Goal: Transaction & Acquisition: Purchase product/service

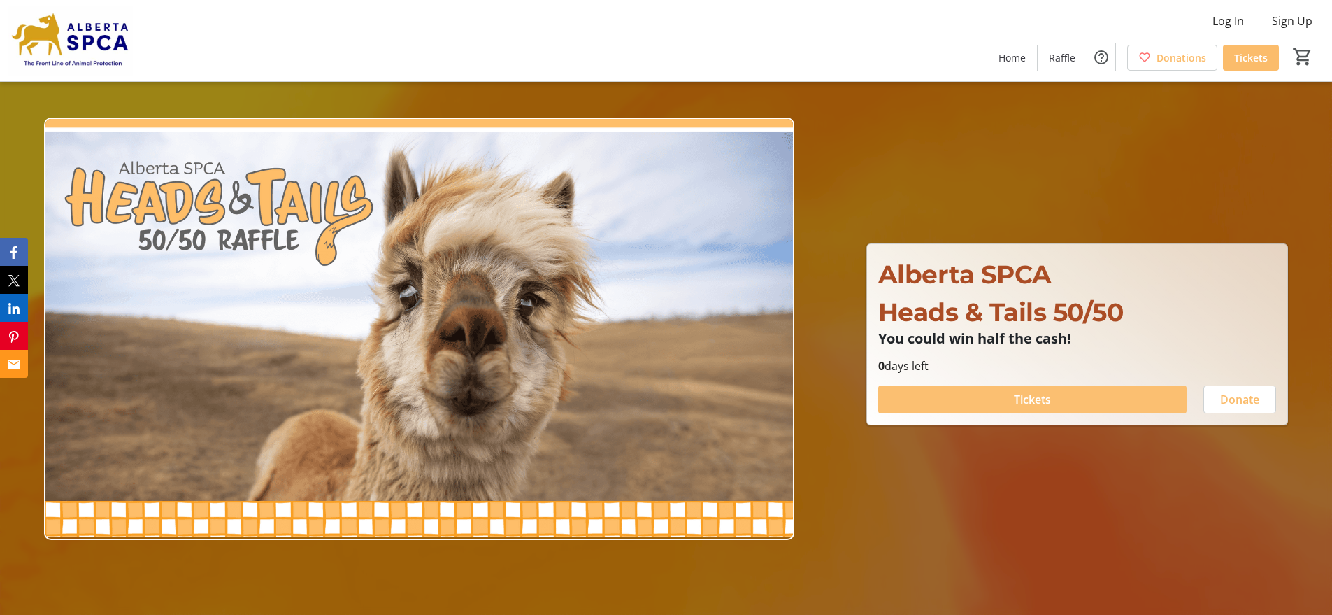
click at [1024, 399] on span "Tickets" at bounding box center [1032, 399] width 37 height 17
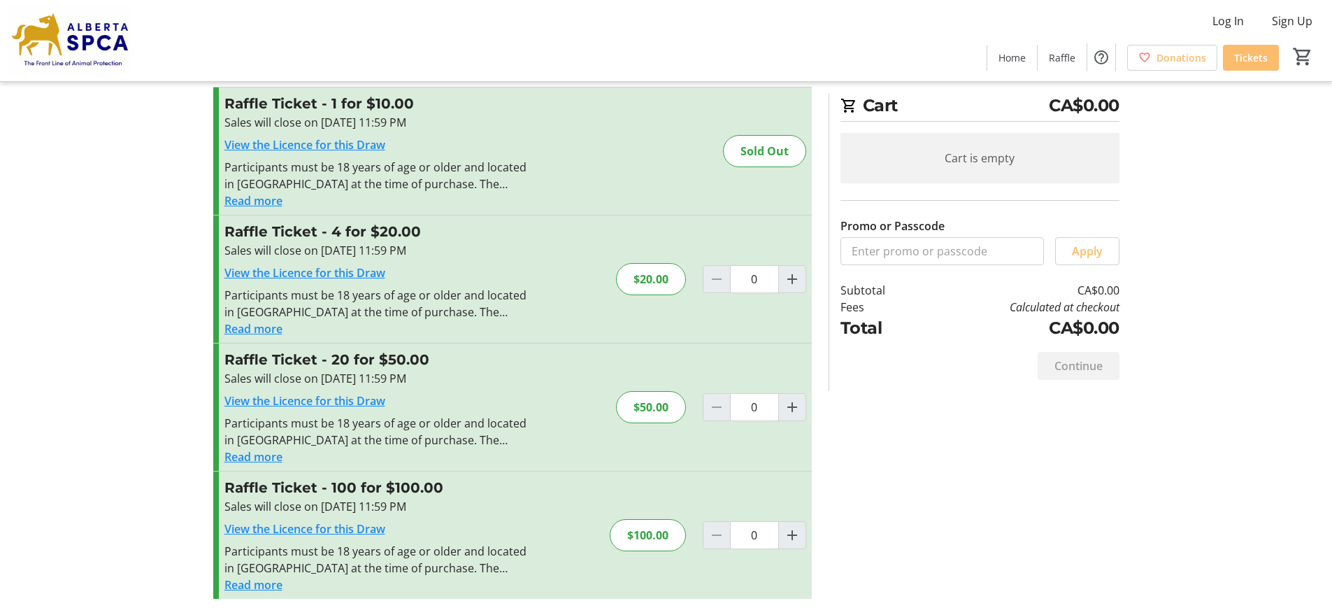
scroll to position [29, 0]
click at [791, 532] on mat-icon "Increment by one" at bounding box center [792, 534] width 17 height 17
type input "1"
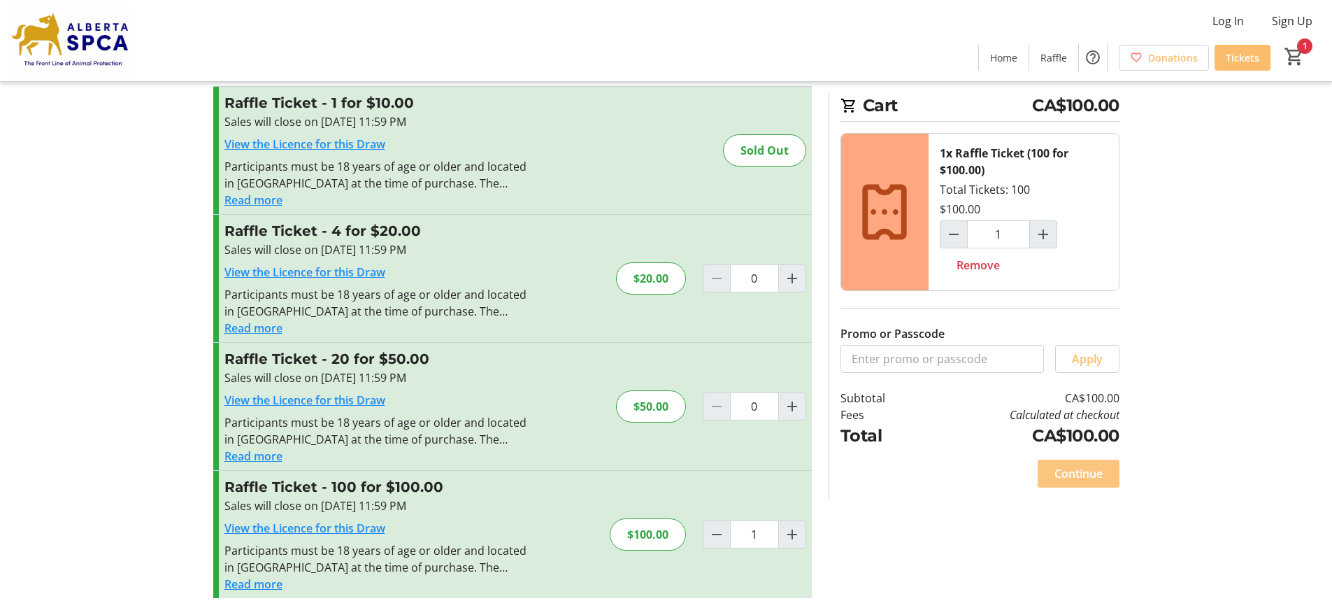
click at [1088, 475] on span "Continue" at bounding box center [1078, 473] width 48 height 17
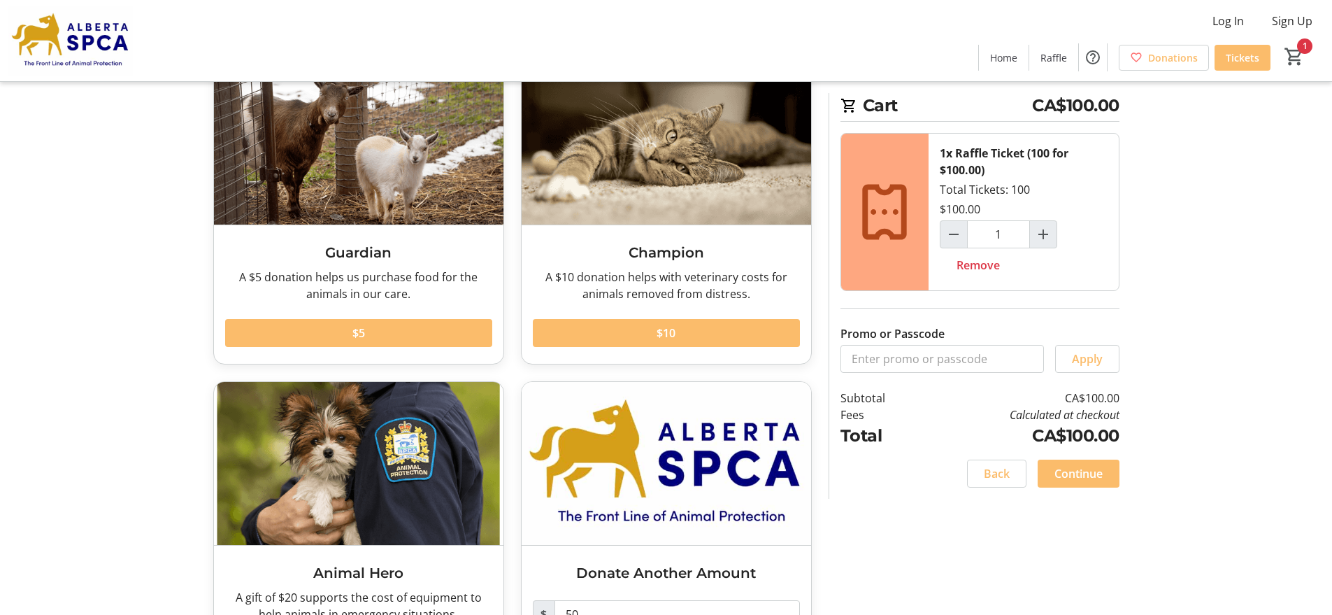
scroll to position [189, 0]
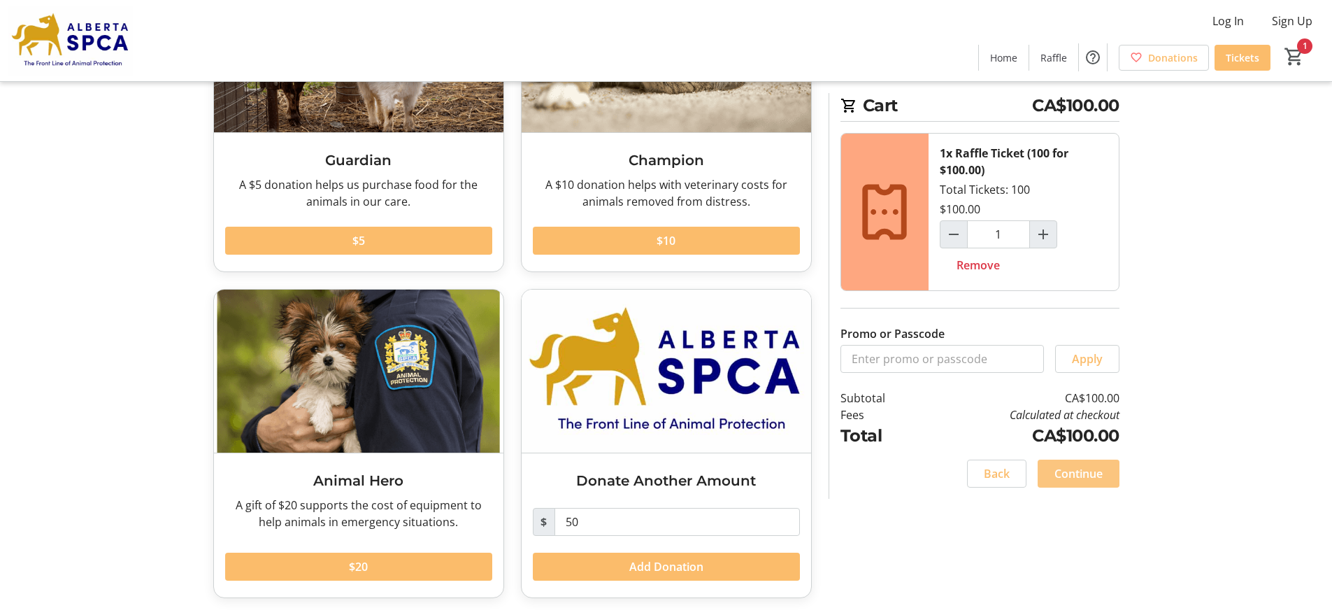
click at [1078, 474] on span "Continue" at bounding box center [1078, 473] width 48 height 17
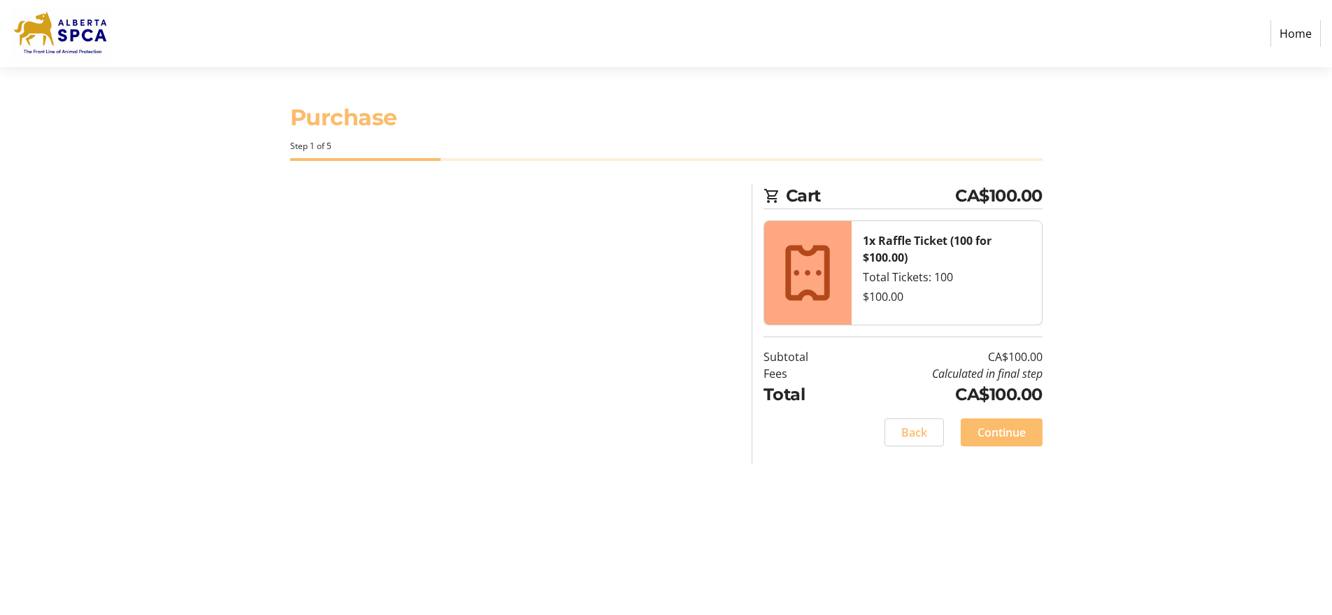
select select "CA"
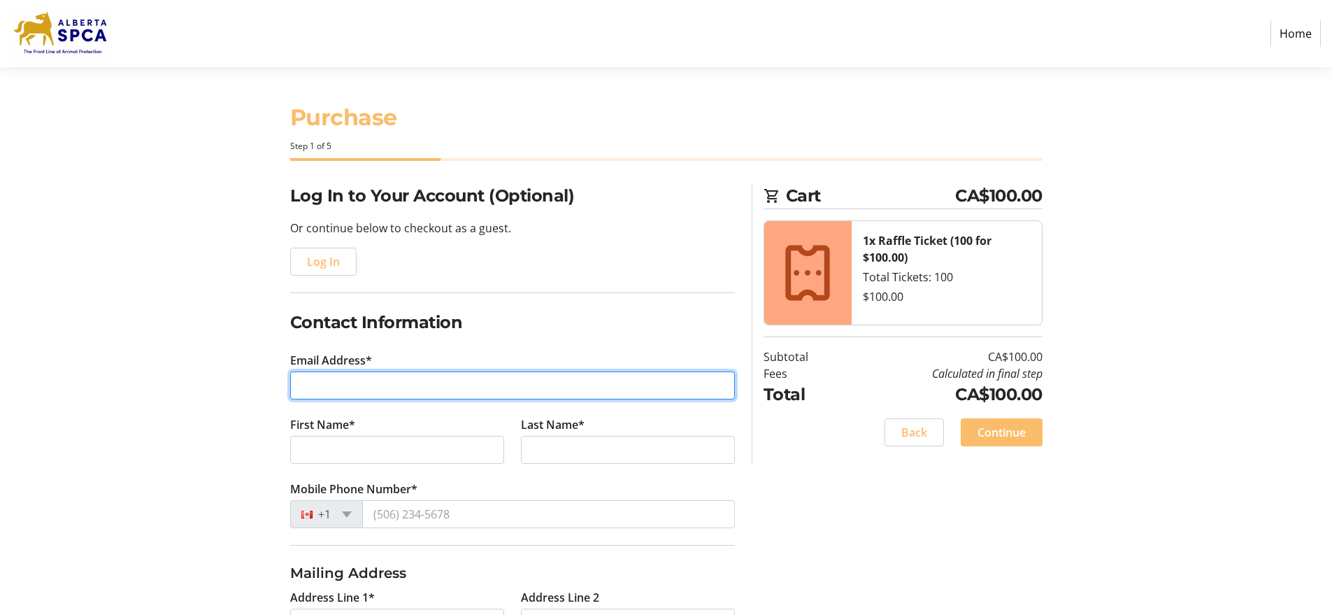
click at [303, 391] on input "Email Address*" at bounding box center [512, 385] width 445 height 28
type input "[EMAIL_ADDRESS][PERSON_NAME][DOMAIN_NAME]"
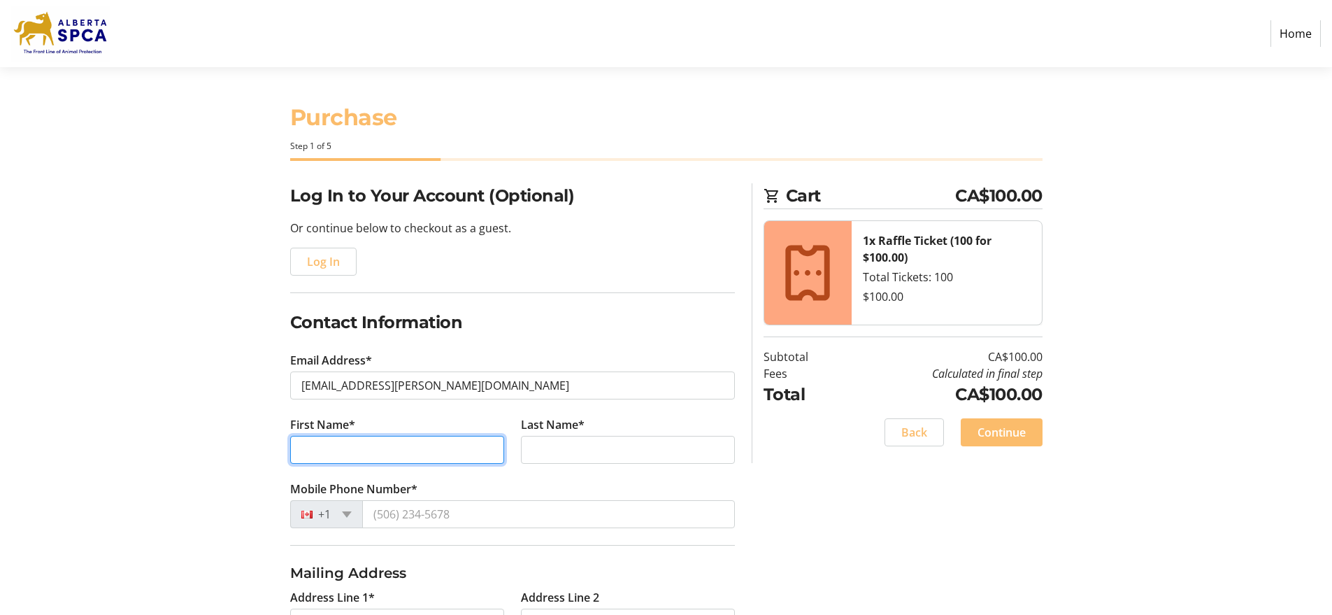
type input "[PERSON_NAME]"
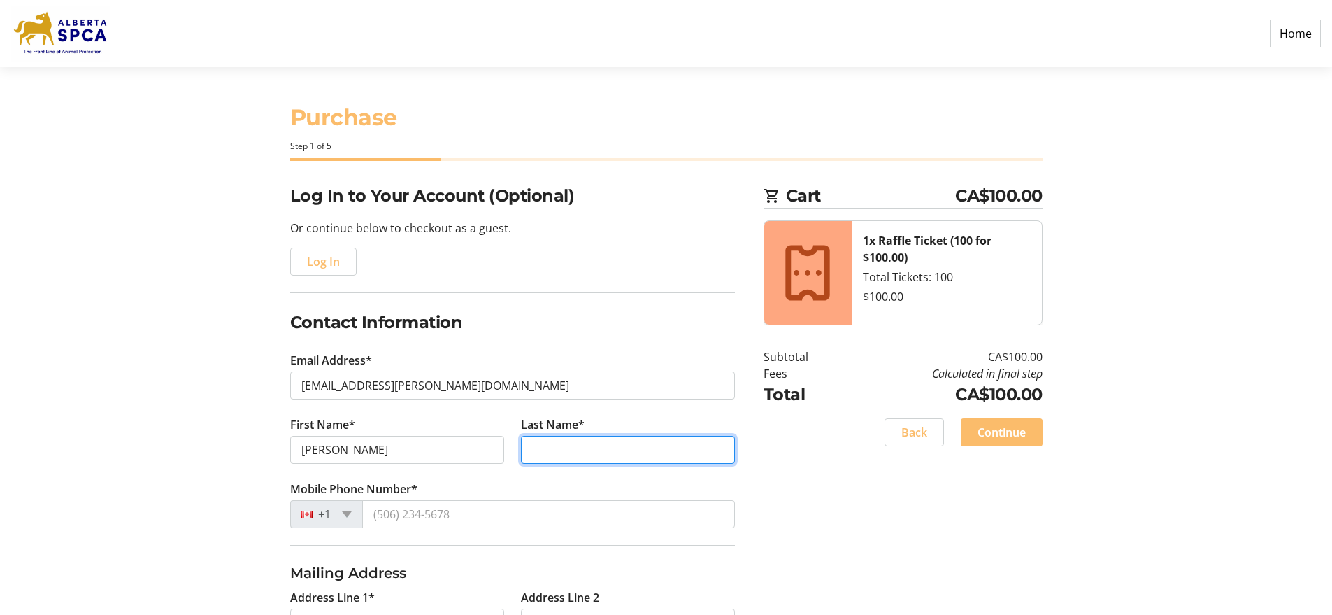
type input "[PERSON_NAME]"
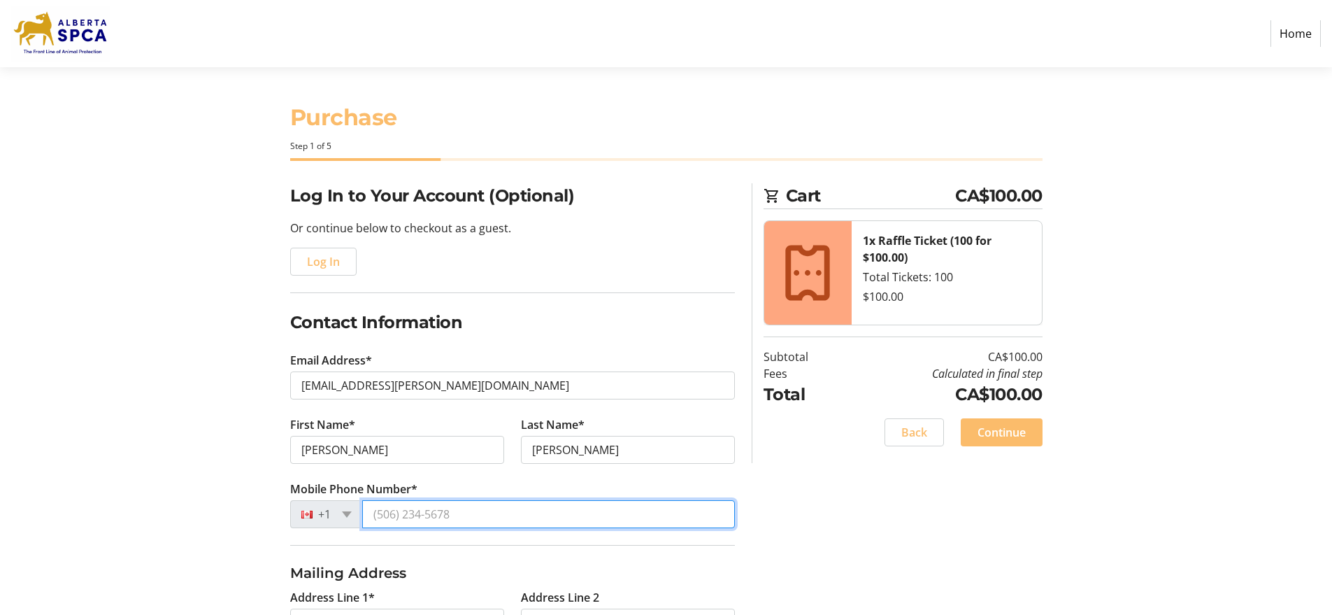
type input "[PHONE_NUMBER]"
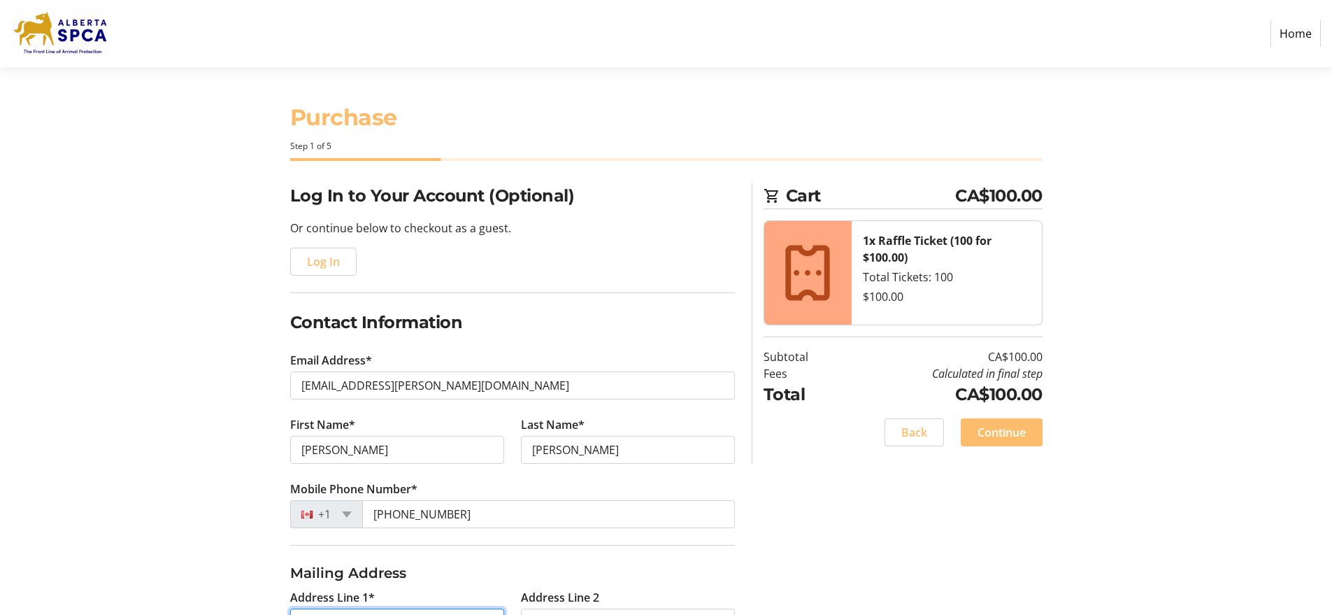
type input "[STREET_ADDRESS]"
type input "Frontenac"
type input "[GEOGRAPHIC_DATA]"
select select "AB"
type input "T2T 1B6"
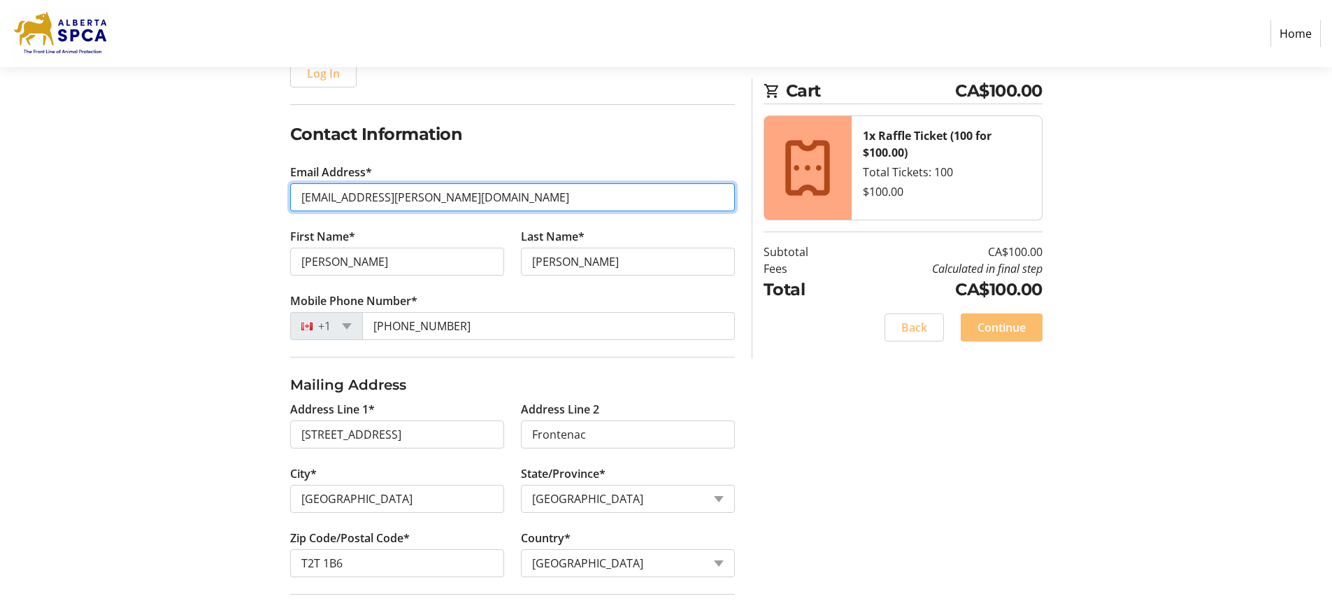
scroll to position [189, 0]
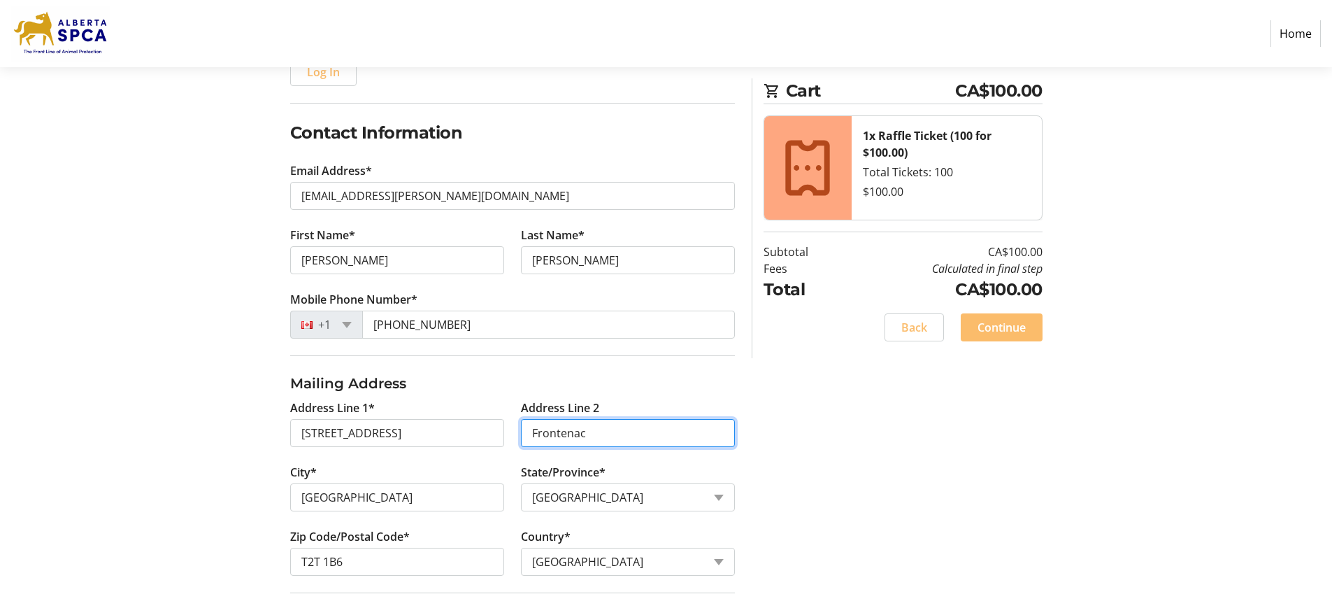
drag, startPoint x: 594, startPoint y: 435, endPoint x: 512, endPoint y: 437, distance: 82.5
click at [512, 437] on tr-form-field "Address Line 2 Frontenac" at bounding box center [627, 431] width 231 height 64
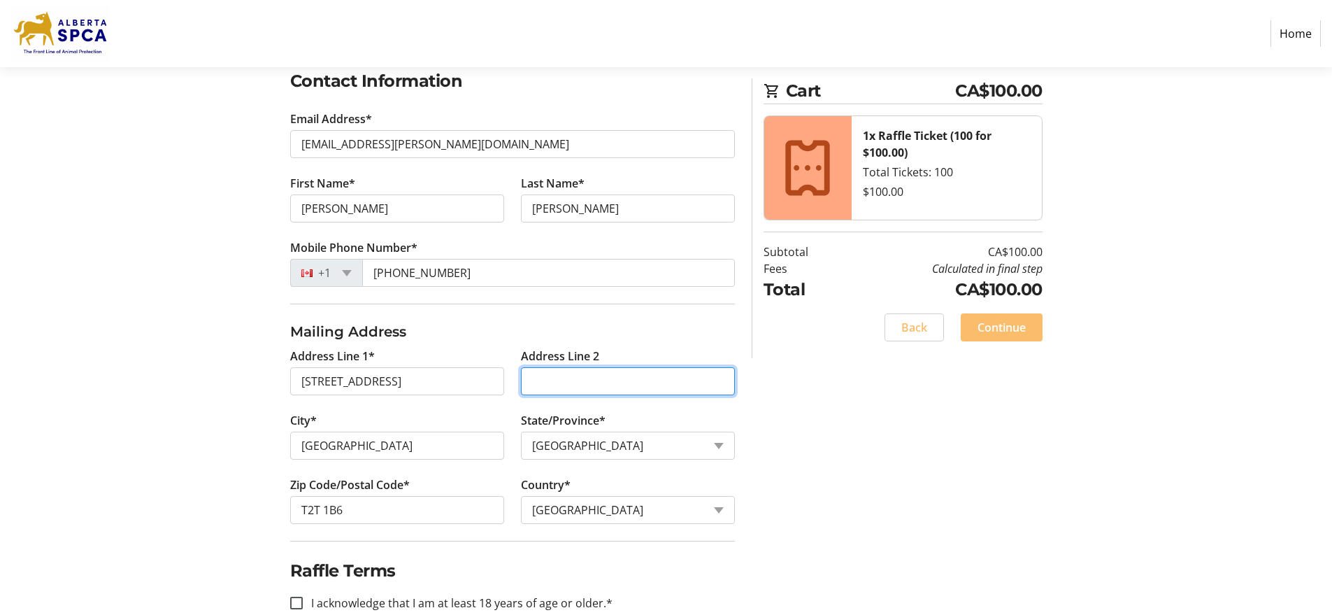
scroll to position [271, 0]
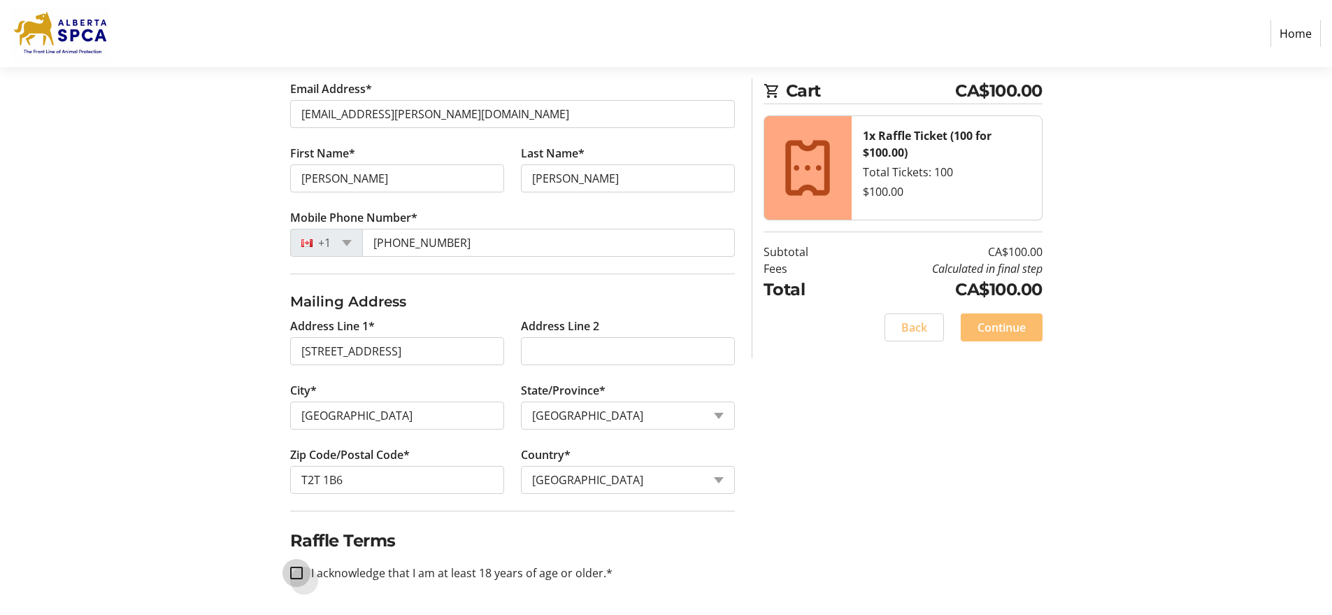
click at [294, 575] on input "I acknowledge that I am at least 18 years of age or older.*" at bounding box center [296, 572] width 13 height 13
checkbox input "true"
click at [1002, 333] on span "Continue" at bounding box center [1001, 327] width 48 height 17
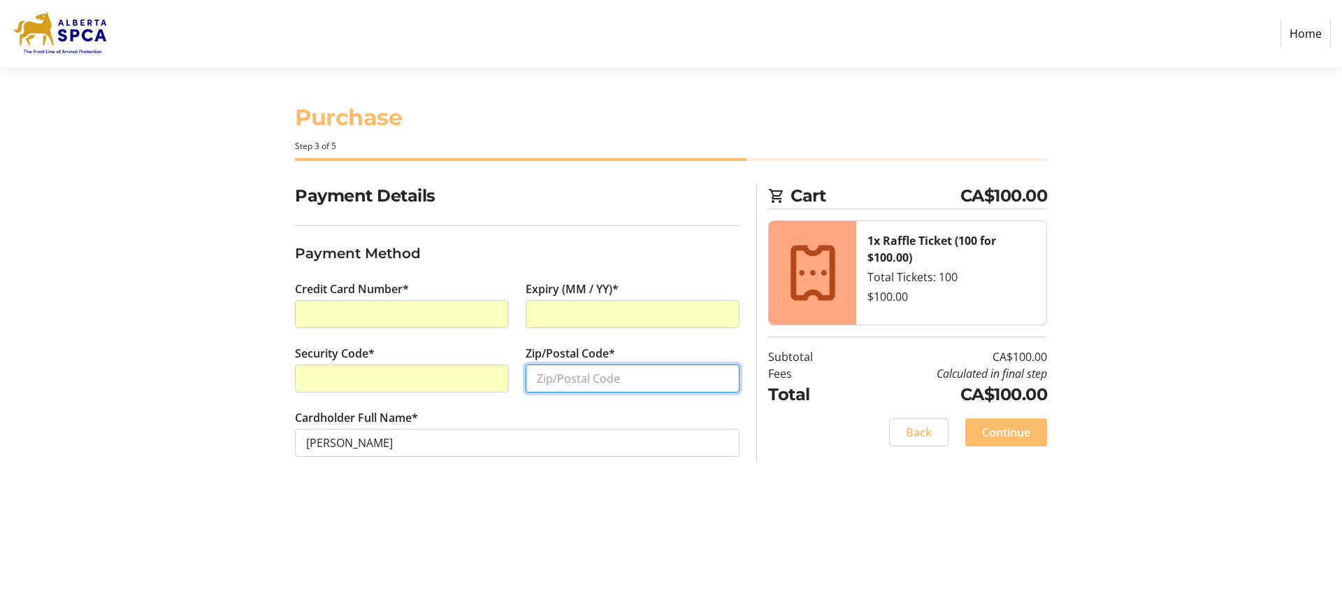
click at [537, 382] on input "Zip/Postal Code*" at bounding box center [633, 378] width 214 height 28
type input "T2T1B6"
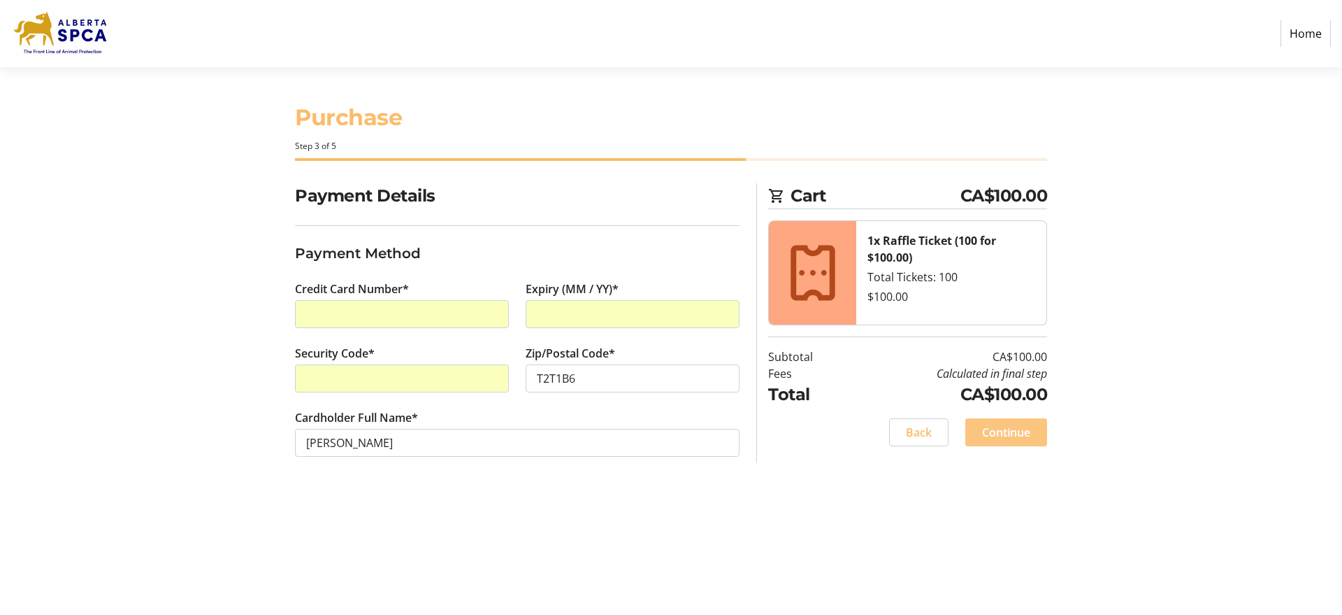
click at [995, 432] on span "Continue" at bounding box center [1006, 432] width 48 height 17
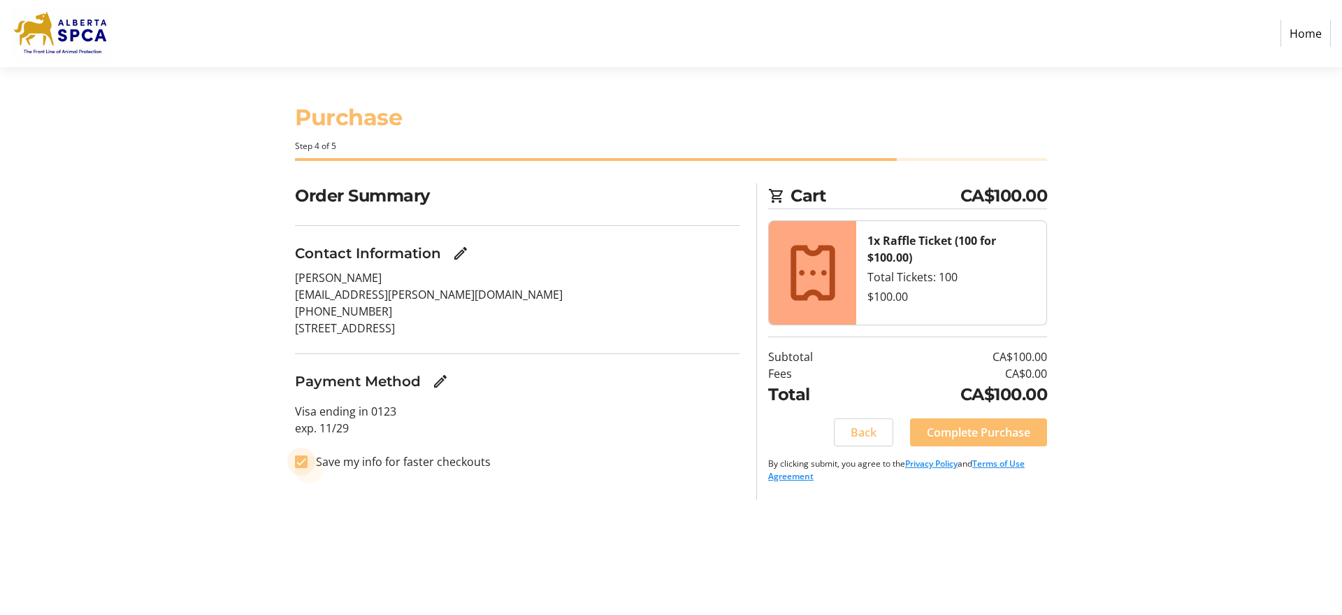
click at [299, 464] on input "Save my info for faster checkouts" at bounding box center [301, 461] width 13 height 13
checkbox input "false"
click at [975, 431] on span "Complete Purchase" at bounding box center [978, 432] width 103 height 17
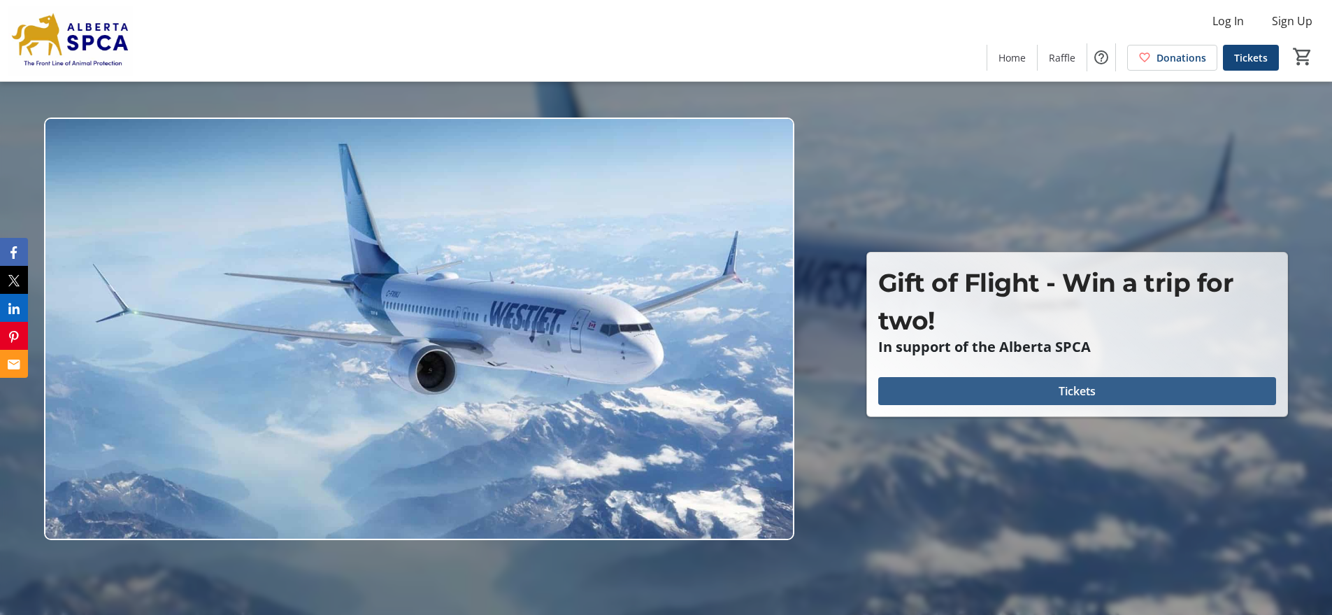
click at [1084, 391] on span "Tickets" at bounding box center [1076, 390] width 37 height 17
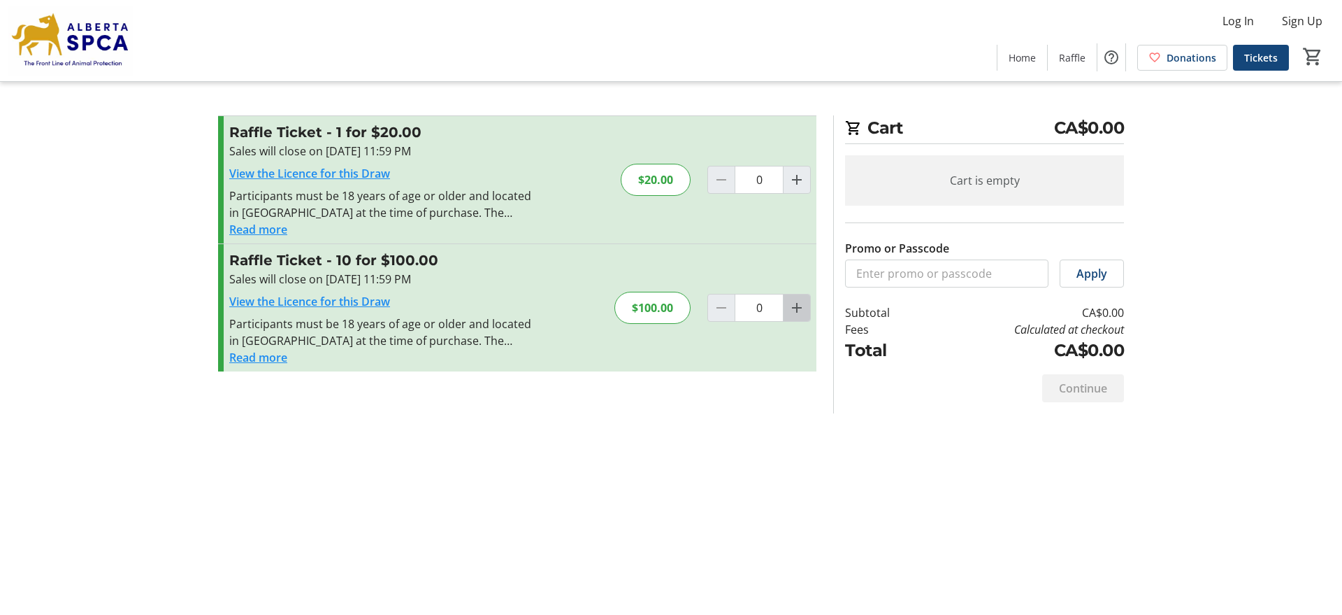
click at [798, 309] on mat-icon "Increment by one" at bounding box center [797, 307] width 17 height 17
type input "1"
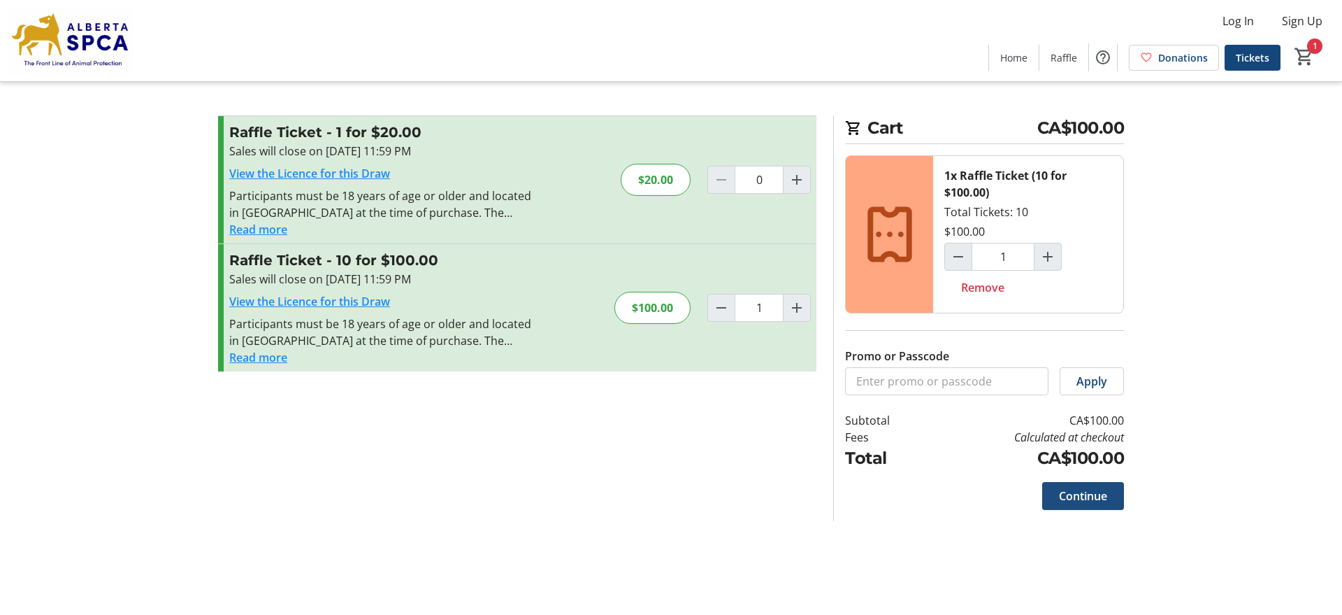
click at [1090, 498] on span "Continue" at bounding box center [1083, 495] width 48 height 17
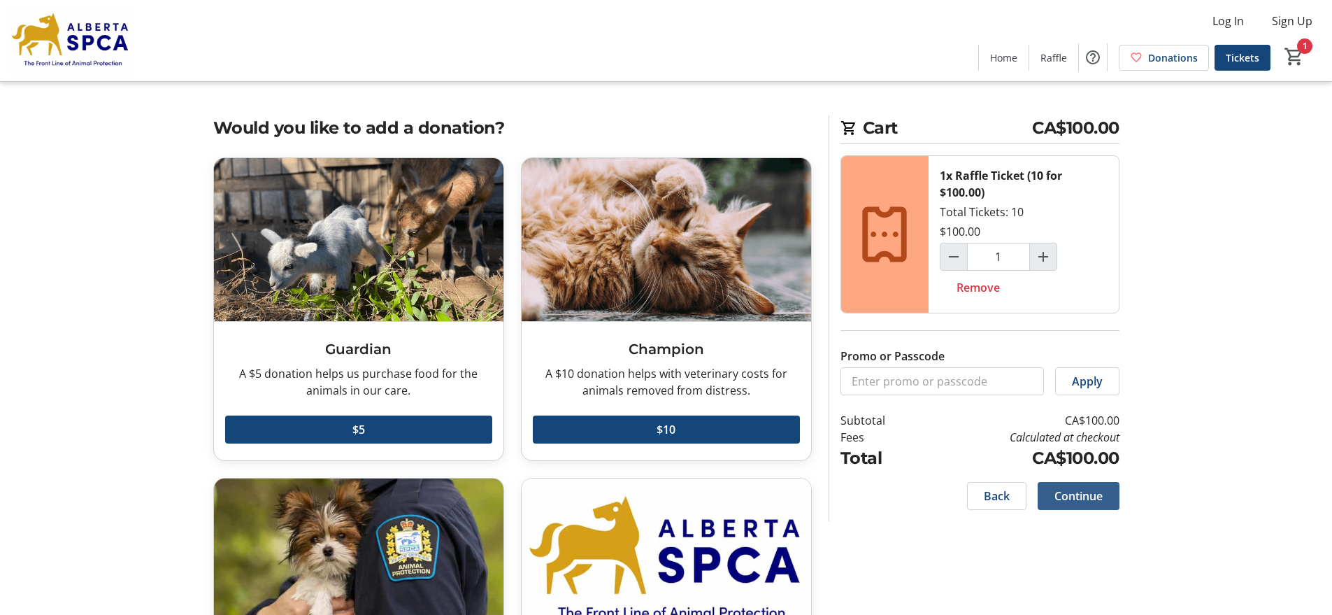
click at [1078, 494] on span "Continue" at bounding box center [1078, 495] width 48 height 17
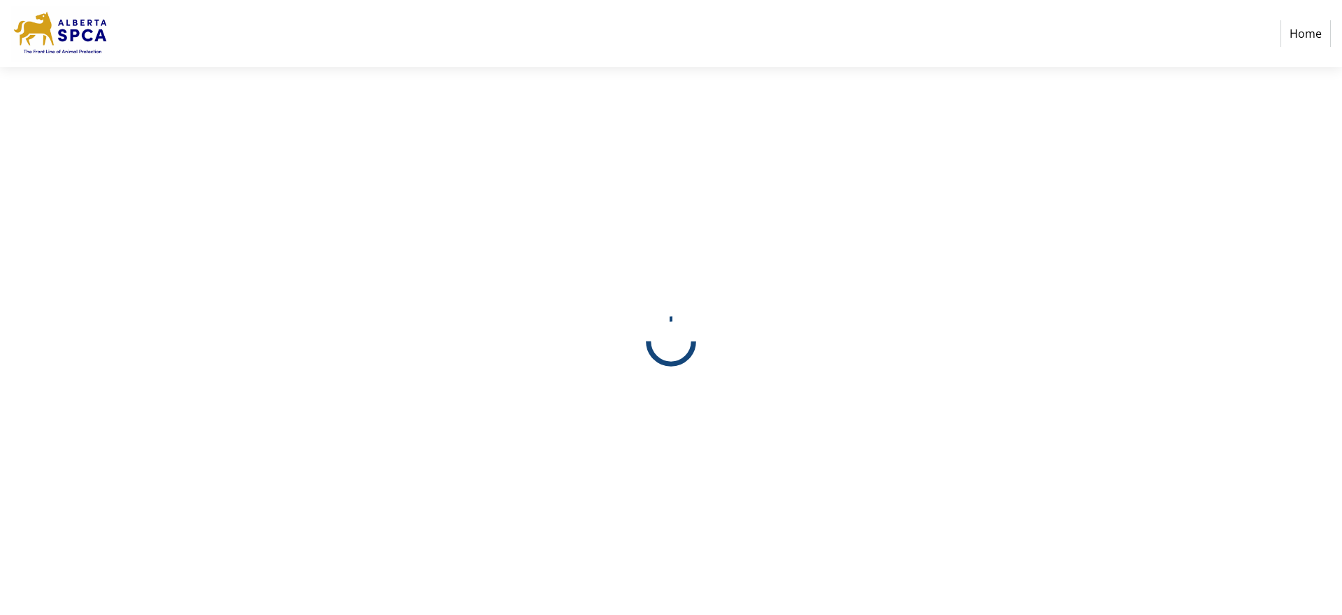
select select "CA"
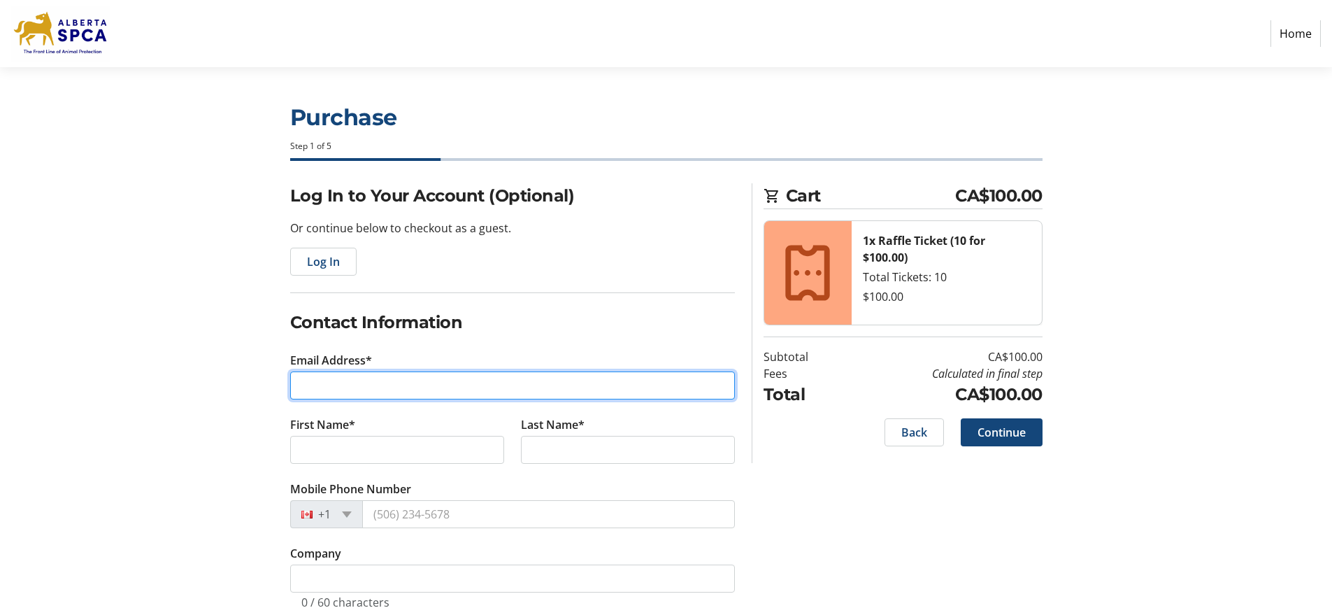
click at [333, 382] on input "Email Address*" at bounding box center [512, 385] width 445 height 28
type input "[EMAIL_ADDRESS][PERSON_NAME][DOMAIN_NAME]"
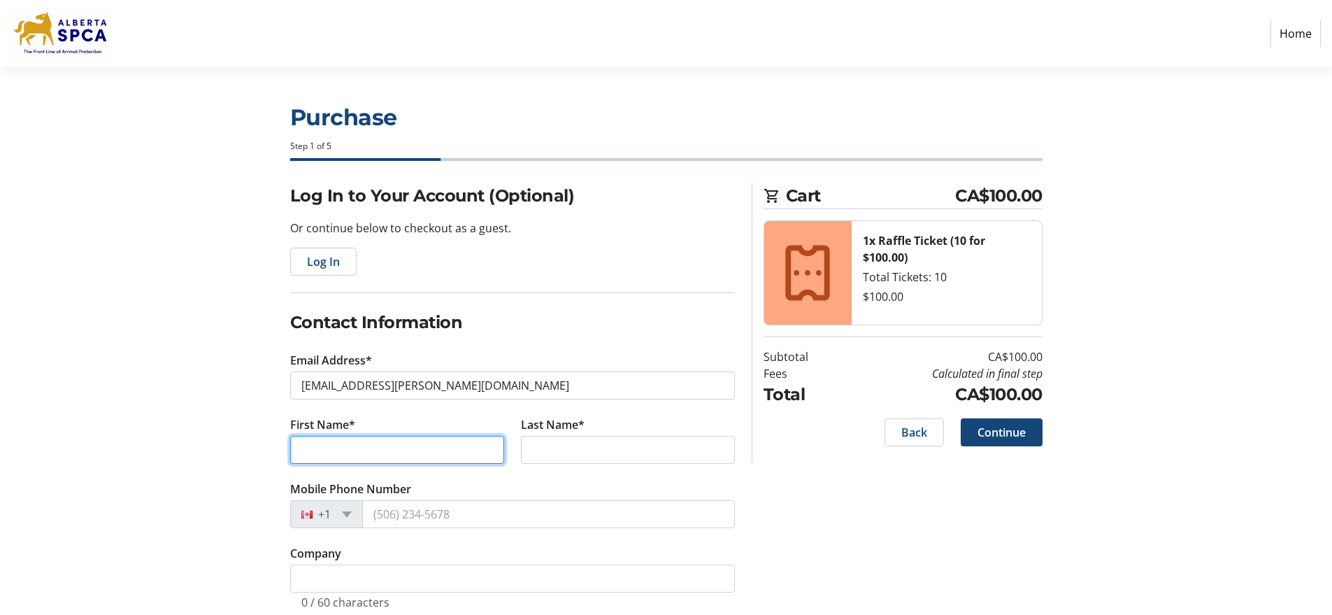
type input "[PERSON_NAME]"
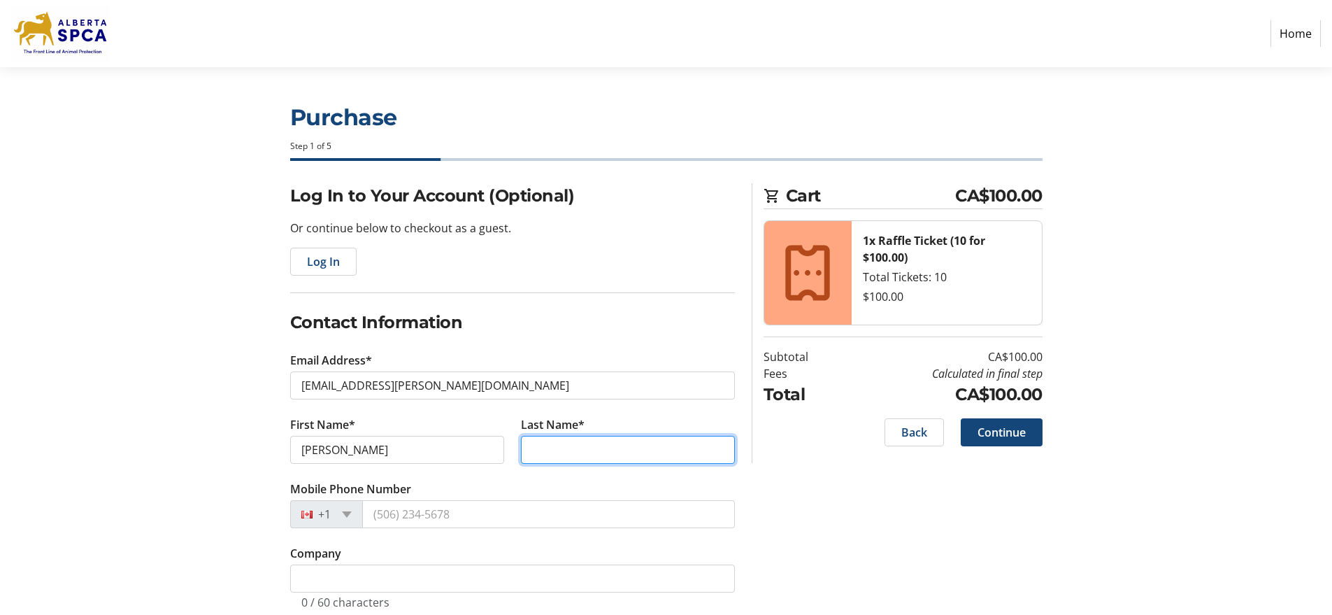
type input "[PERSON_NAME]"
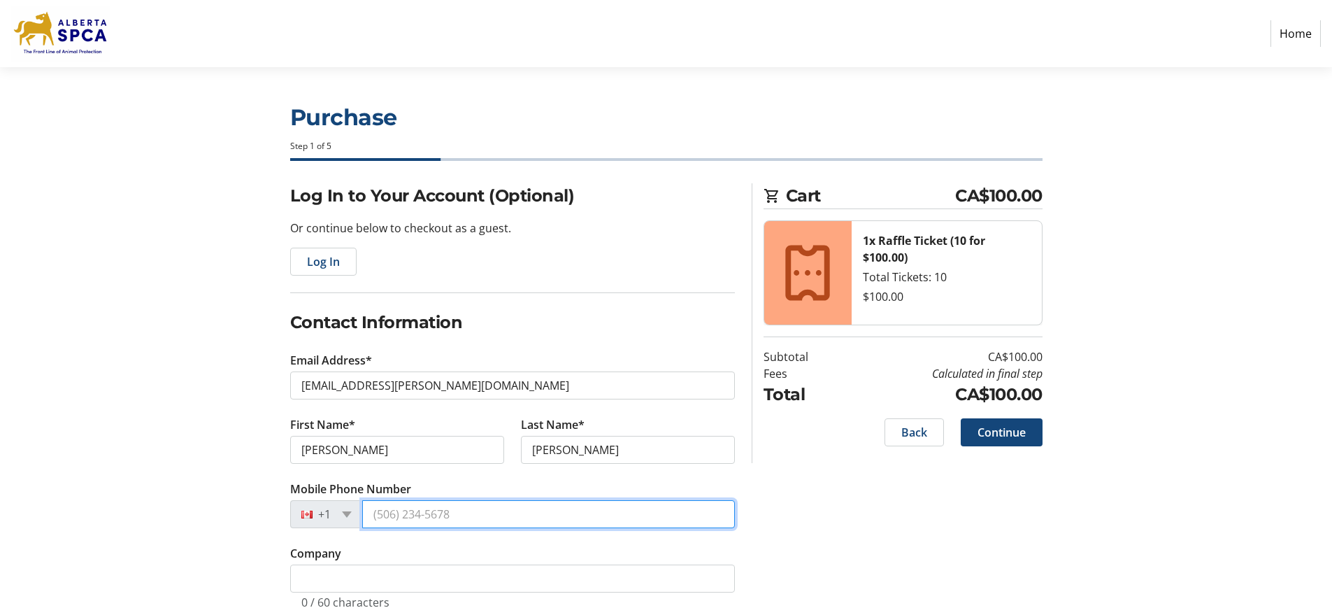
type input "[PHONE_NUMBER]"
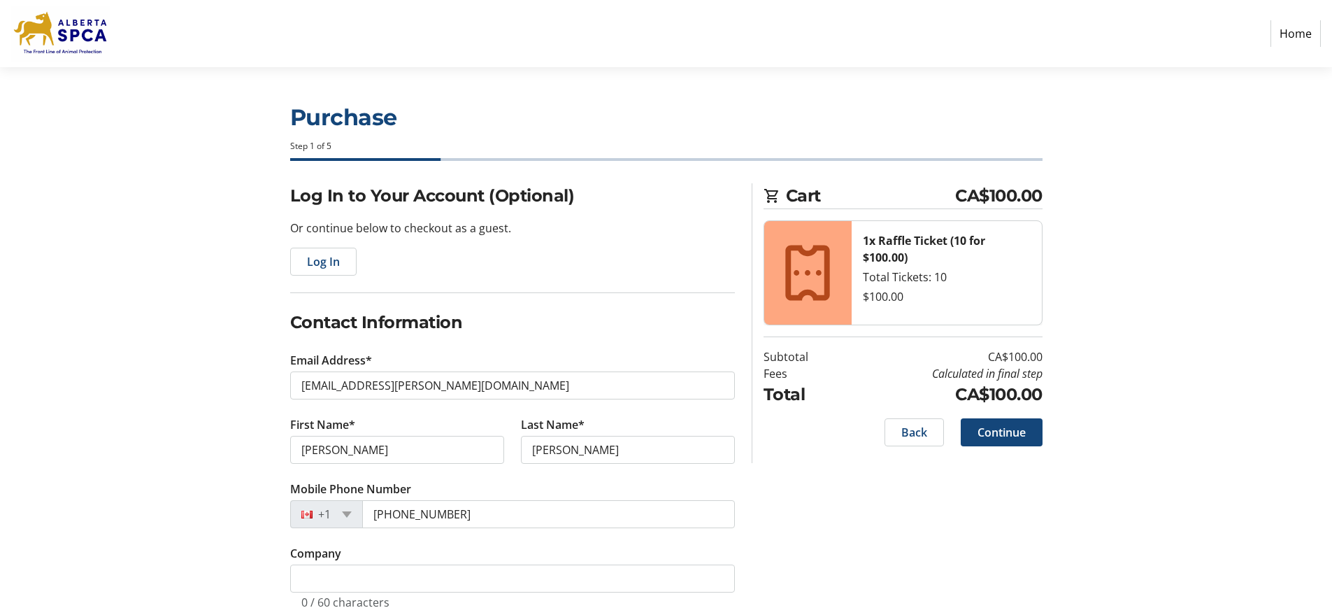
type input "[STREET_ADDRESS]"
type input "Frontenac"
type input "[GEOGRAPHIC_DATA]"
select select "AB"
type input "T2T 1B6"
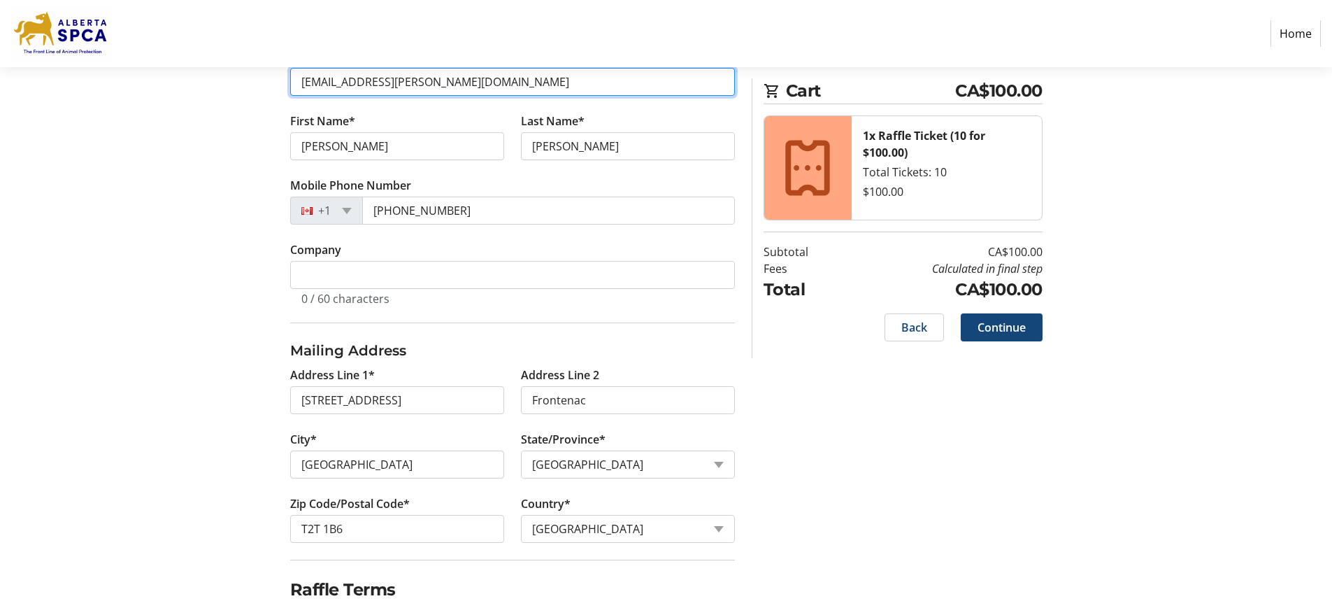
scroll to position [318, 0]
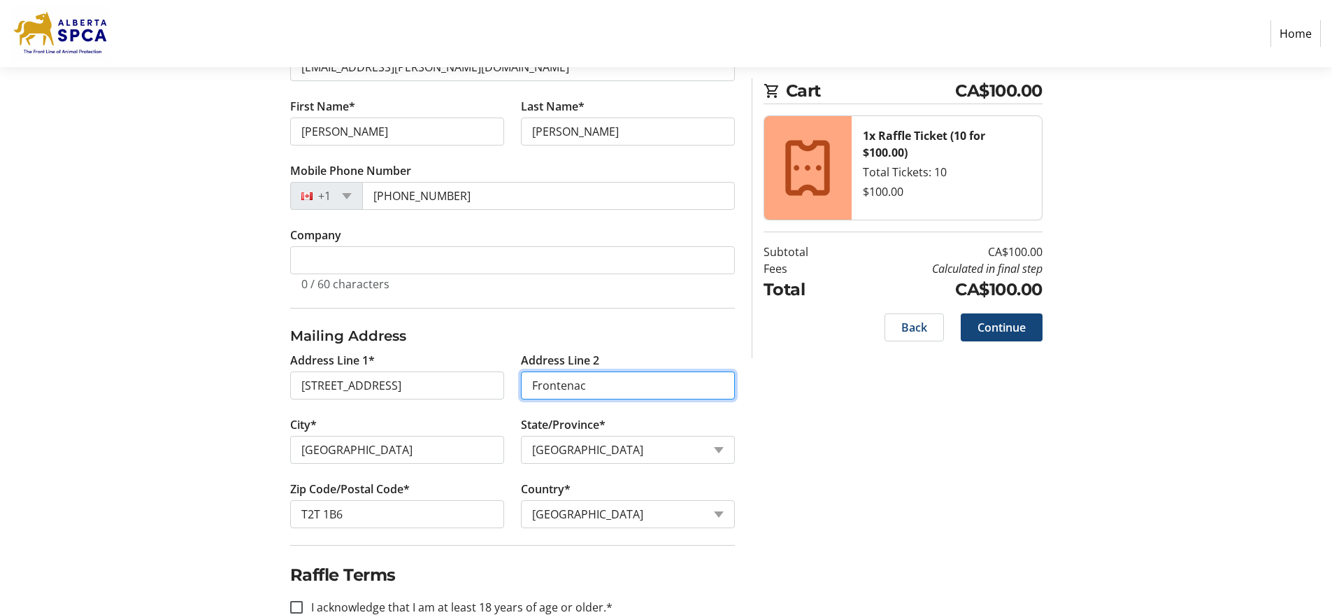
drag, startPoint x: 594, startPoint y: 392, endPoint x: 517, endPoint y: 392, distance: 76.9
click at [517, 392] on tr-form-field "Address Line 2 Frontenac" at bounding box center [627, 384] width 231 height 64
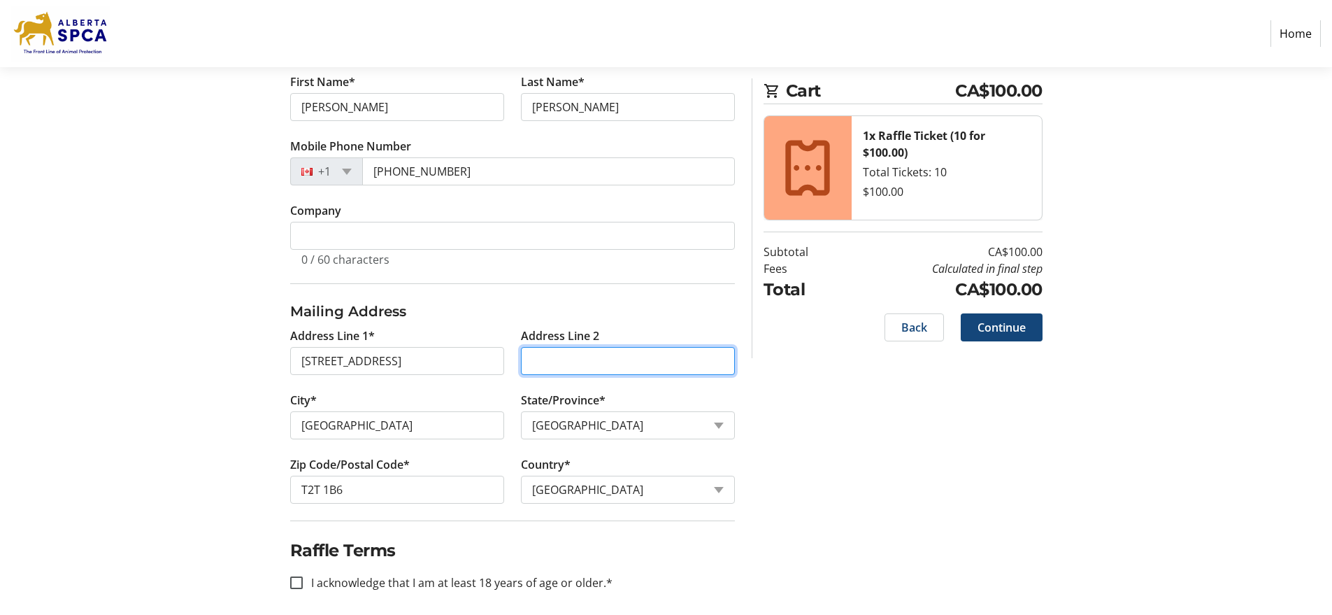
scroll to position [352, 0]
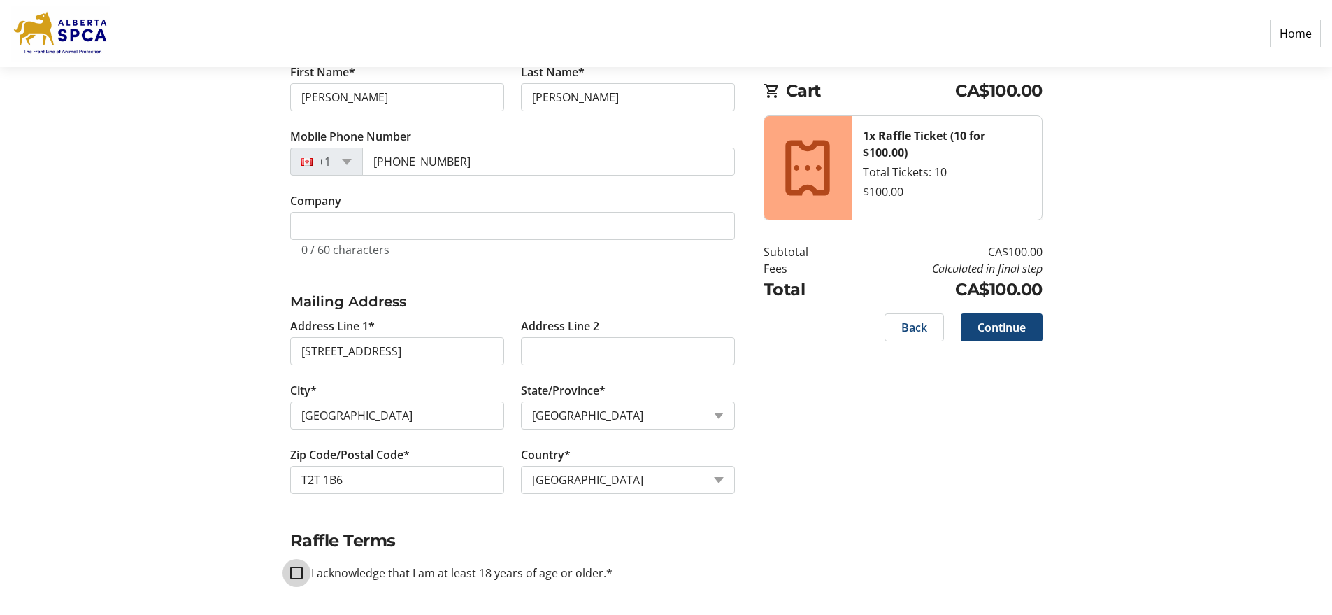
click at [300, 574] on input "I acknowledge that I am at least 18 years of age or older.*" at bounding box center [296, 572] width 13 height 13
checkbox input "true"
click at [1011, 331] on span "Continue" at bounding box center [1001, 327] width 48 height 17
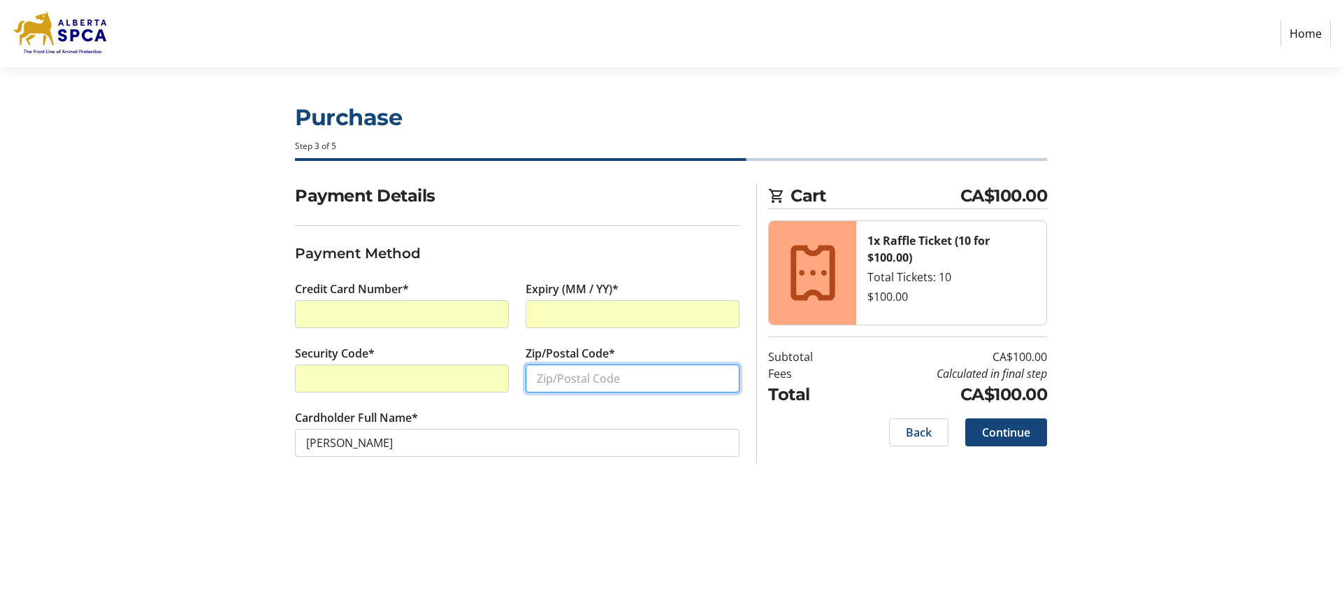
click at [545, 382] on input "Zip/Postal Code*" at bounding box center [633, 378] width 214 height 28
type input "T2T1B6"
click at [1007, 434] on span "Continue" at bounding box center [1006, 432] width 48 height 17
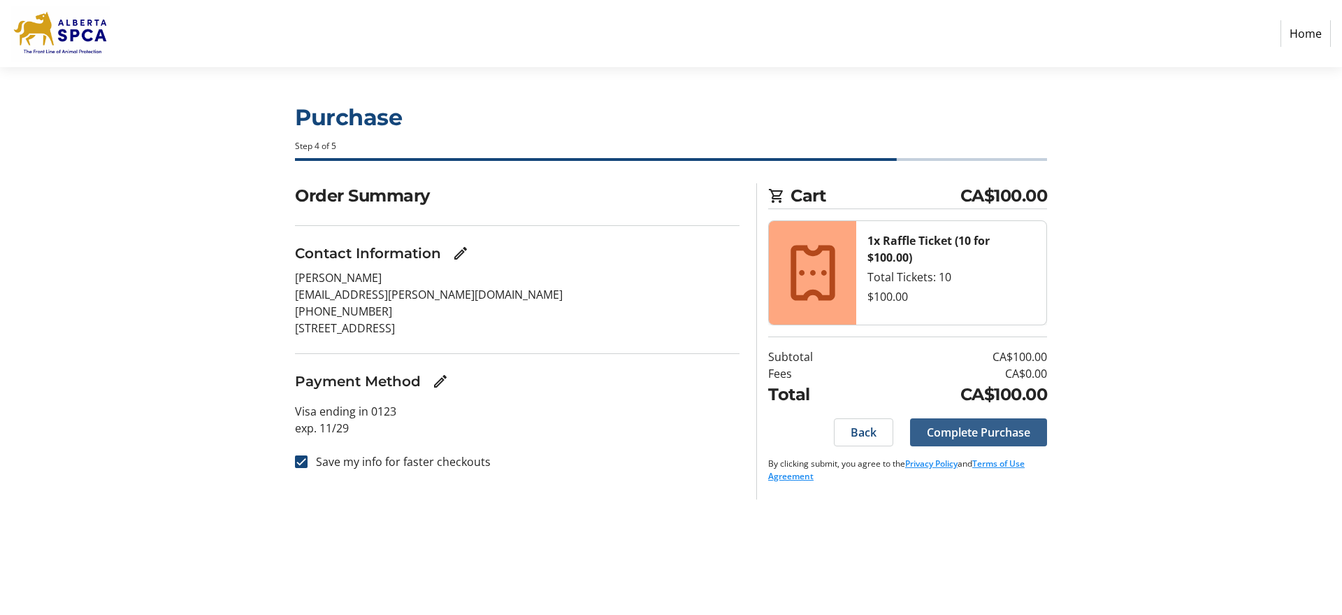
click at [974, 432] on span "Complete Purchase" at bounding box center [978, 432] width 103 height 17
